Goal: Information Seeking & Learning: Learn about a topic

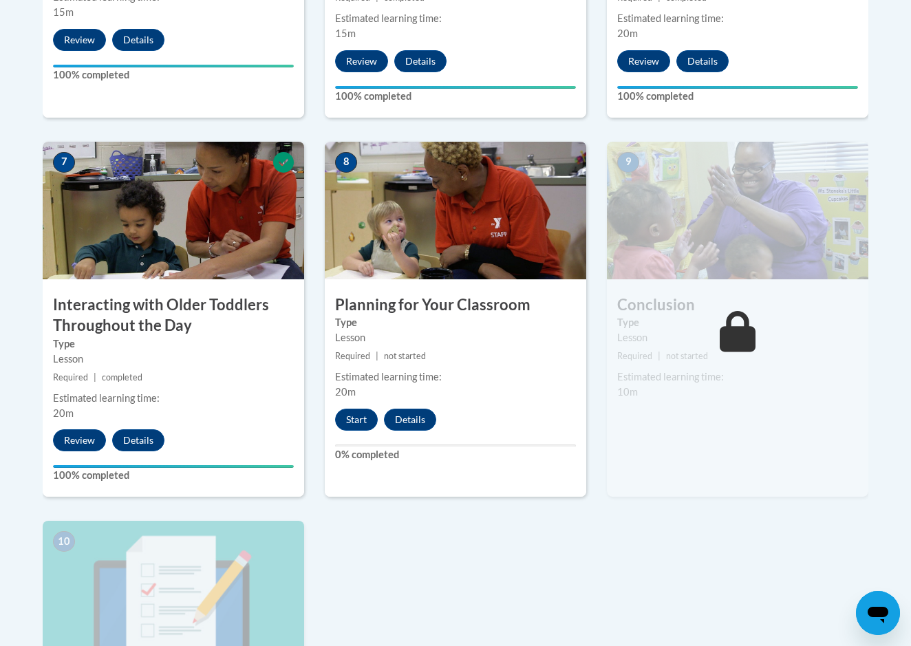
scroll to position [1081, 0]
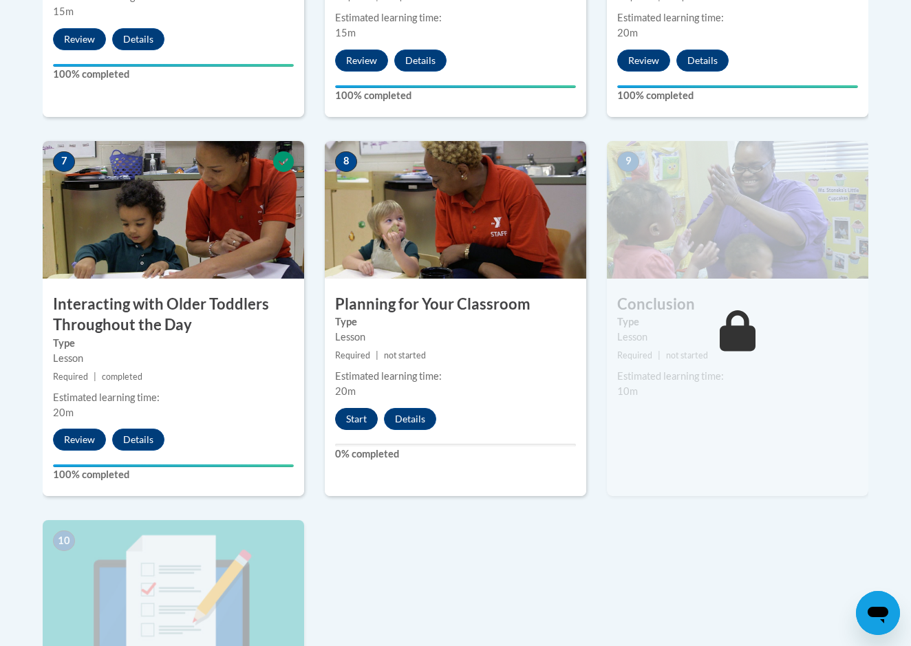
click at [353, 408] on button "Start" at bounding box center [356, 419] width 43 height 22
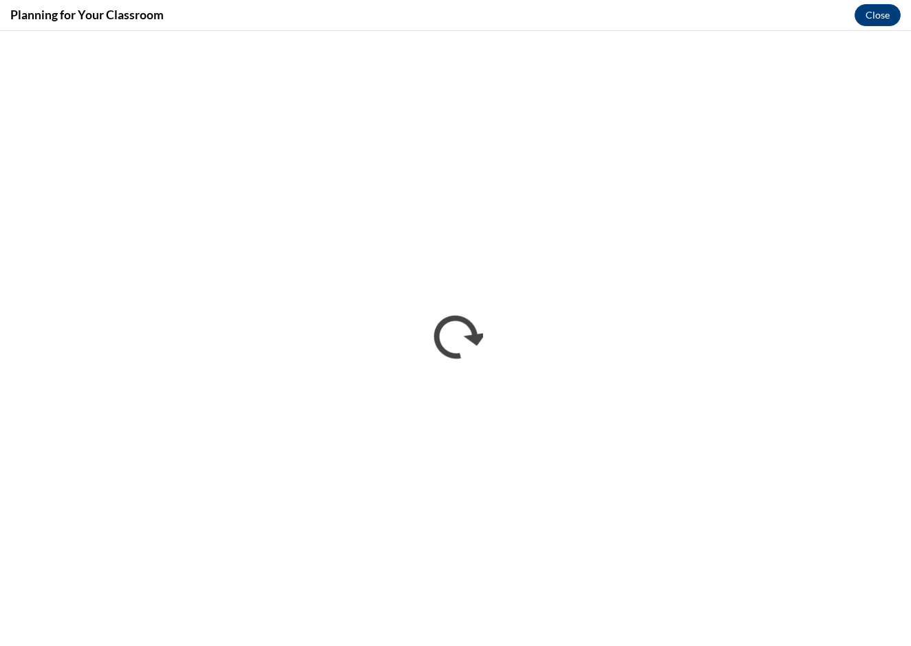
scroll to position [0, 0]
